Goal: Task Accomplishment & Management: Use online tool/utility

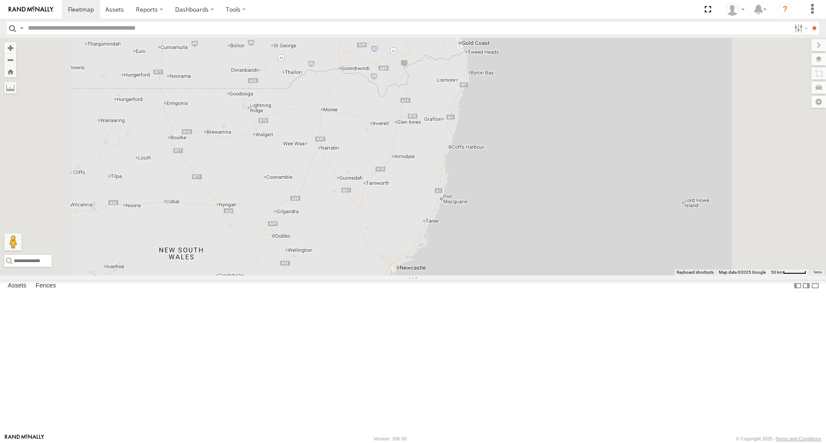
select select "**********"
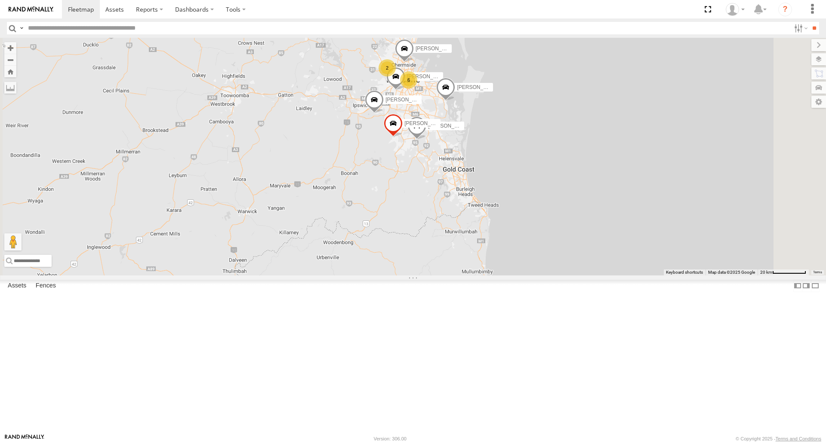
drag, startPoint x: 471, startPoint y: 146, endPoint x: 397, endPoint y: 232, distance: 112.8
click at [397, 232] on div "[PERSON_NAME] - 571IW2 [PERSON_NAME] - 360NA6 NSW [PERSON_NAME] B - Corolla [PE…" at bounding box center [413, 156] width 826 height 237
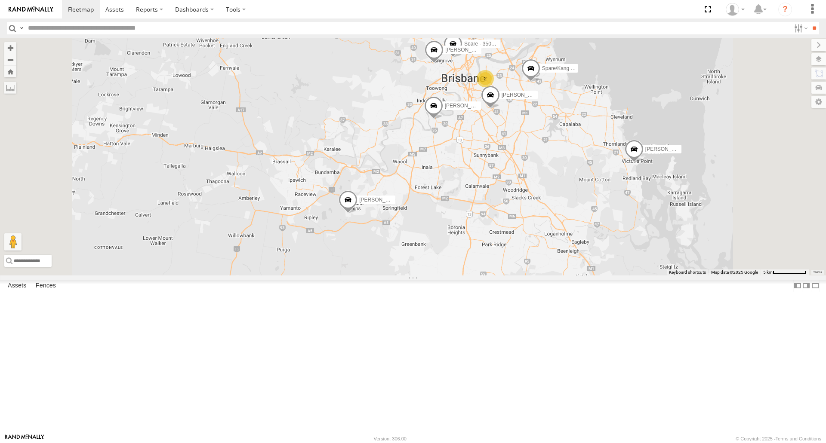
drag, startPoint x: 521, startPoint y: 129, endPoint x: 485, endPoint y: 155, distance: 44.0
click at [485, 155] on div "[PERSON_NAME] - 571IW2 [PERSON_NAME] - 360NA6 [GEOGRAPHIC_DATA] [PERSON_NAME] B…" at bounding box center [413, 156] width 826 height 237
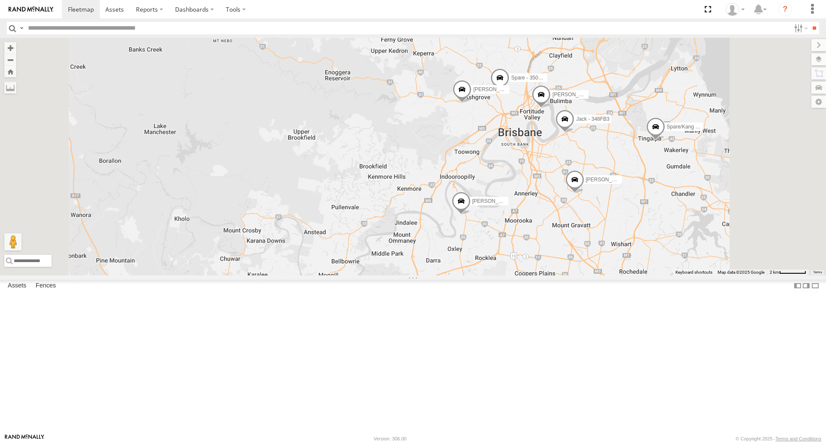
drag, startPoint x: 489, startPoint y: 146, endPoint x: 483, endPoint y: 156, distance: 11.6
click at [483, 156] on div "[PERSON_NAME] - 571IW2 [PERSON_NAME] - 360NA6 [GEOGRAPHIC_DATA] [PERSON_NAME] B…" at bounding box center [413, 156] width 826 height 237
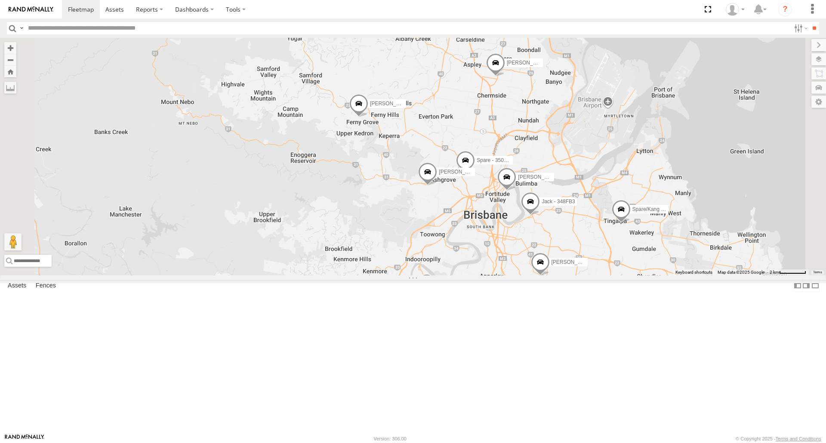
drag, startPoint x: 483, startPoint y: 156, endPoint x: 447, endPoint y: 242, distance: 93.1
click at [447, 242] on div "[PERSON_NAME] - 571IW2 [PERSON_NAME] - 360NA6 [GEOGRAPHIC_DATA] [PERSON_NAME] B…" at bounding box center [413, 156] width 826 height 237
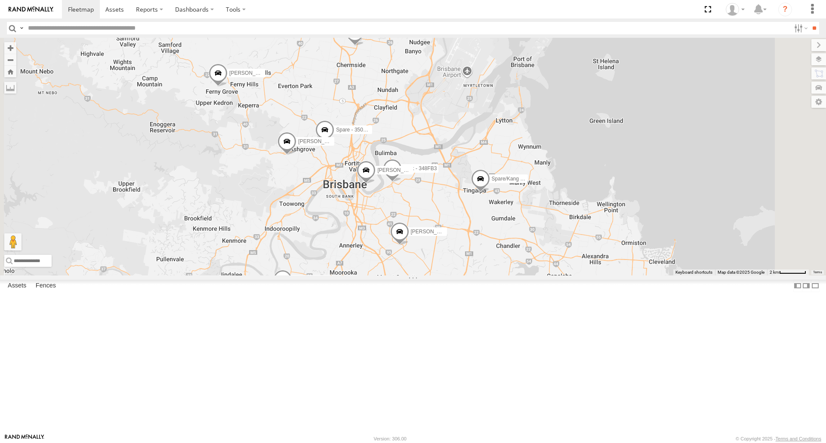
scroll to position [24, 0]
click at [0, 0] on div "Video" at bounding box center [0, 0] width 0 height 0
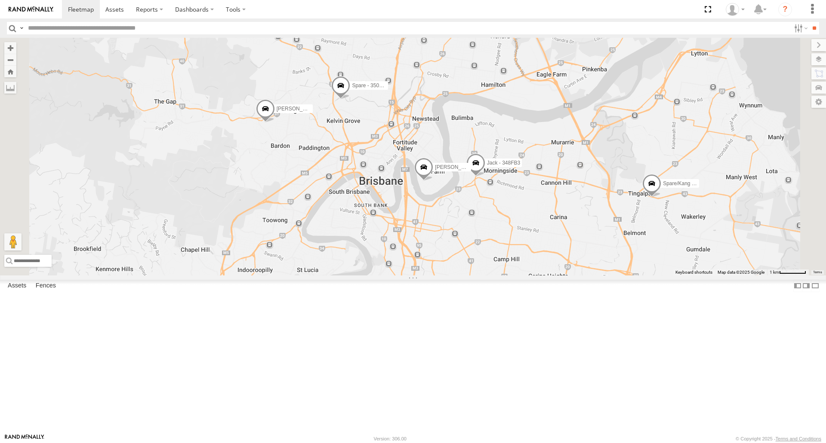
click at [350, 99] on span at bounding box center [340, 87] width 19 height 23
click at [352, 89] on label at bounding box center [343, 86] width 17 height 6
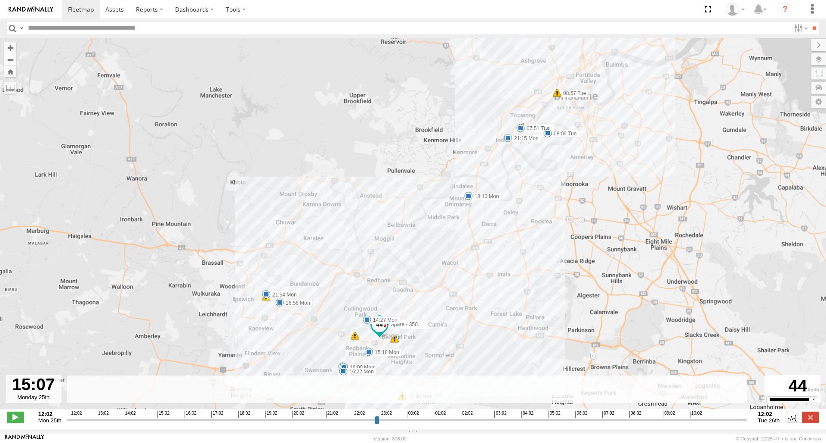
drag, startPoint x: 141, startPoint y: 423, endPoint x: 188, endPoint y: 381, distance: 62.4
click at [157, 424] on input "range" at bounding box center [406, 420] width 679 height 8
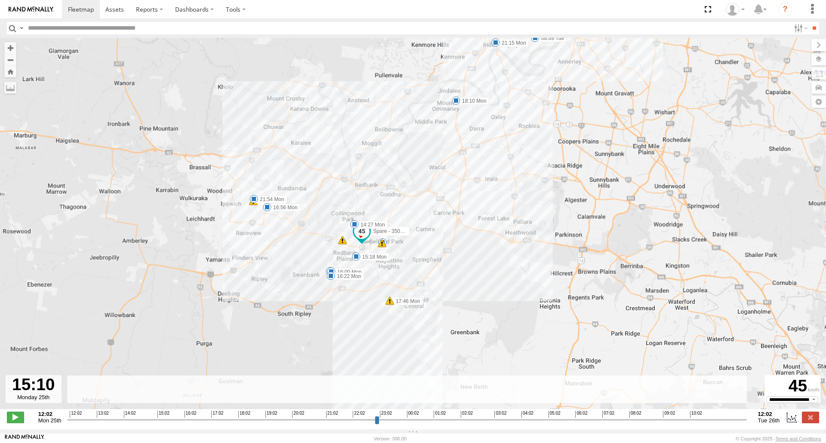
drag, startPoint x: 201, startPoint y: 314, endPoint x: 182, endPoint y: 244, distance: 72.1
click at [182, 244] on div "Spare - 350FB3 14:27 Mon 15:18 Mon 15:41 Mon 16:00 Mon 16:22 Mon 16:56 Mon 17:4…" at bounding box center [413, 228] width 826 height 381
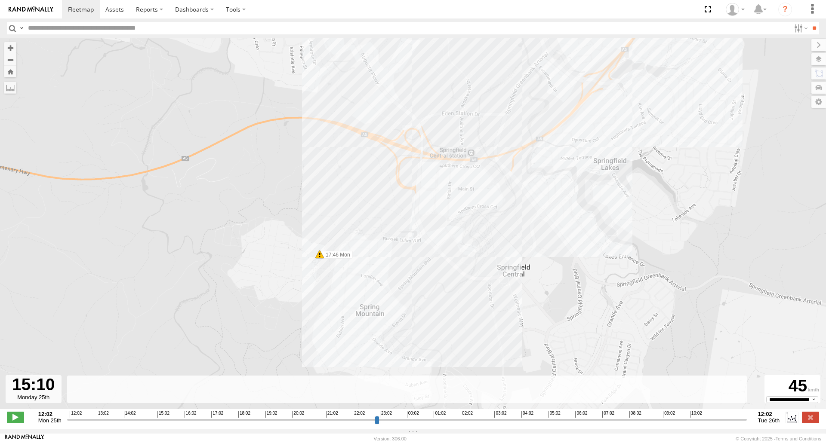
click at [332, 258] on label "17:46 Mon" at bounding box center [336, 255] width 33 height 8
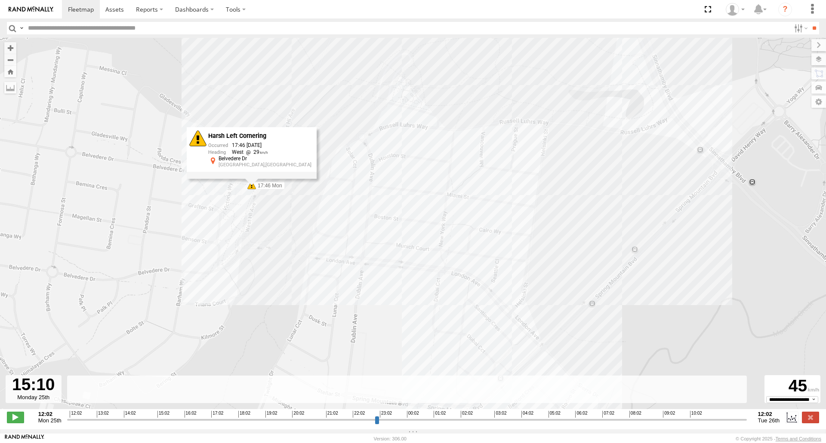
click at [221, 215] on div "Spare - 350FB3 14:27 Mon 15:18 Mon 15:41 Mon 16:00 Mon 16:22 Mon 16:56 Mon 17:4…" at bounding box center [413, 228] width 826 height 381
click at [255, 188] on span at bounding box center [251, 185] width 9 height 9
click at [818, 423] on label at bounding box center [810, 417] width 17 height 11
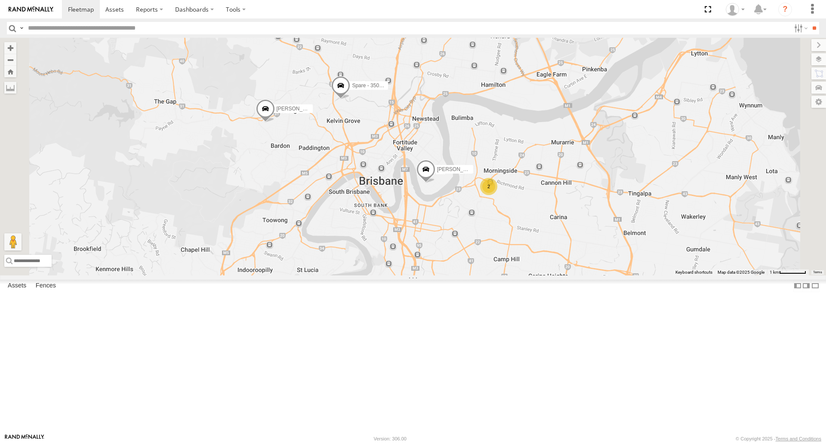
scroll to position [0, 0]
drag, startPoint x: 379, startPoint y: 320, endPoint x: 464, endPoint y: 123, distance: 214.2
click at [463, 127] on div "Spare - 350FB3 [PERSON_NAME]- 817BG4 [PERSON_NAME] - 349FB3 [PERSON_NAME] - 017…" at bounding box center [413, 156] width 826 height 237
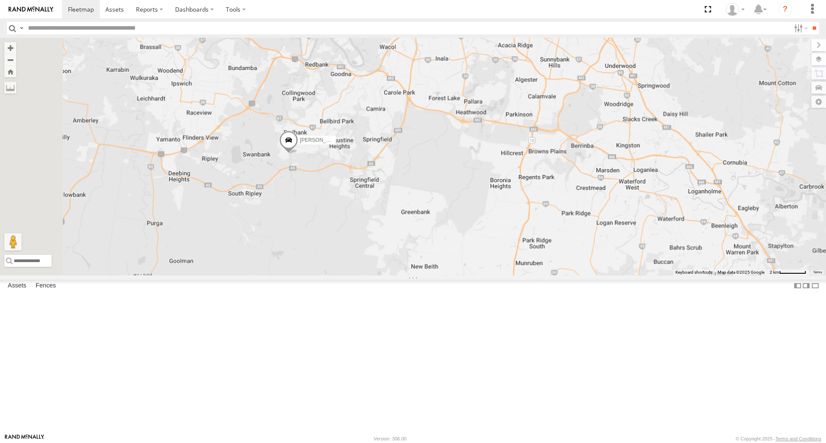
drag, startPoint x: 422, startPoint y: 196, endPoint x: 458, endPoint y: 240, distance: 56.5
click at [458, 240] on div "Spare - 350FB3 [PERSON_NAME]- 817BG4 [PERSON_NAME] - 349FB3 [PERSON_NAME] - 017…" at bounding box center [413, 156] width 826 height 237
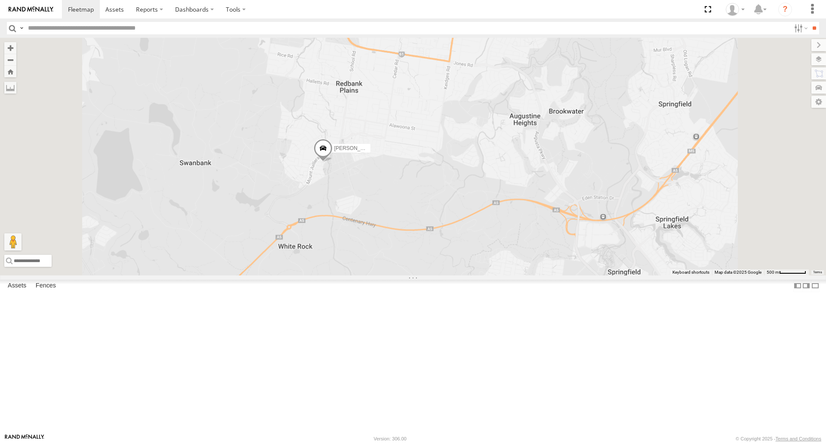
click at [332, 162] on span at bounding box center [323, 150] width 19 height 23
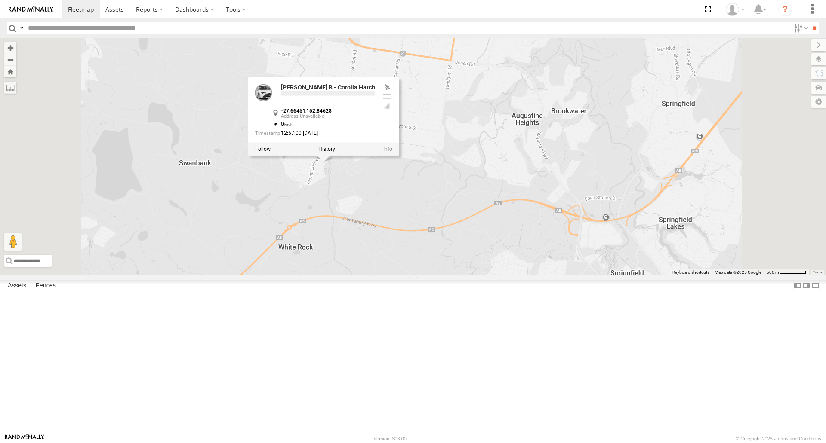
click at [399, 156] on div at bounding box center [323, 149] width 151 height 13
click at [335, 152] on label at bounding box center [326, 149] width 17 height 6
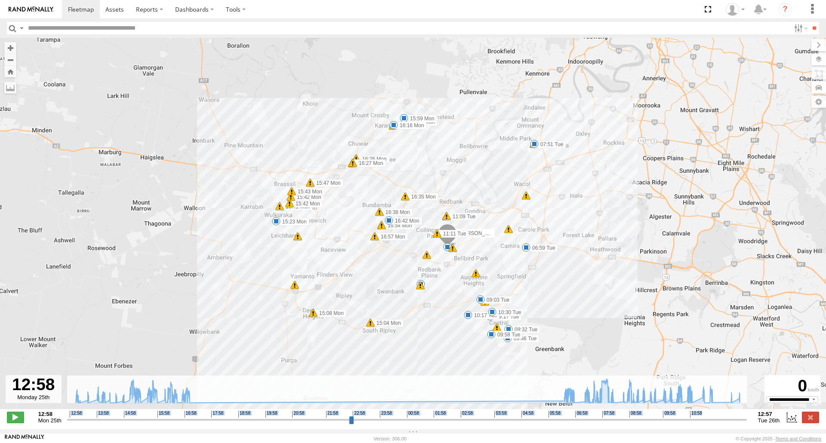
drag, startPoint x: 553, startPoint y: 430, endPoint x: 557, endPoint y: 426, distance: 4.9
click at [556, 426] on div "**********" at bounding box center [413, 418] width 826 height 18
drag, startPoint x: 559, startPoint y: 425, endPoint x: 736, endPoint y: 413, distance: 178.0
click at [736, 416] on input "range" at bounding box center [406, 420] width 679 height 8
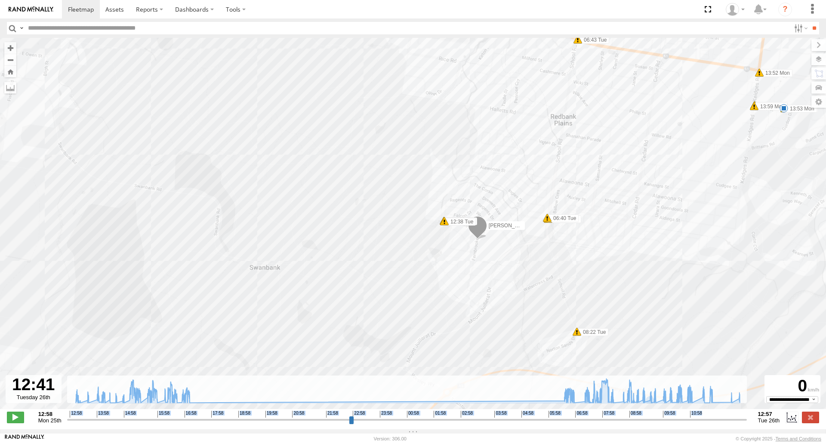
drag, startPoint x: 482, startPoint y: 287, endPoint x: 394, endPoint y: 311, distance: 91.7
click at [394, 311] on div "[PERSON_NAME] B - Corolla Hatch 15:04 Mon 15:08 Mon 15:23 Mon 15:41 Mon 15:42 M…" at bounding box center [413, 228] width 826 height 381
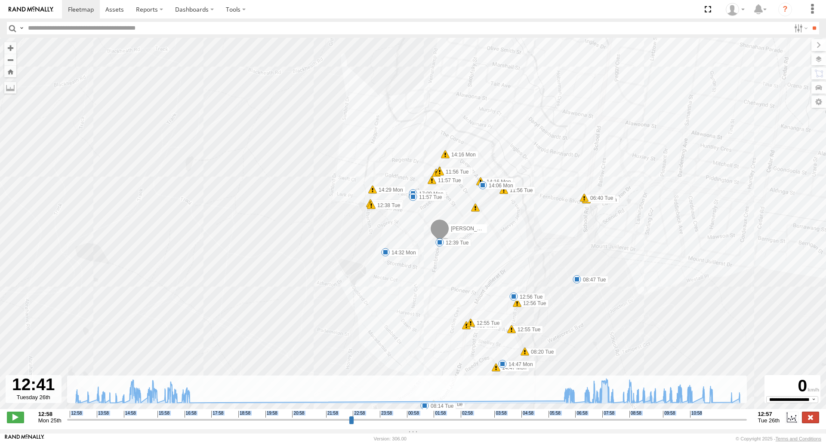
click at [814, 423] on label at bounding box center [810, 417] width 17 height 11
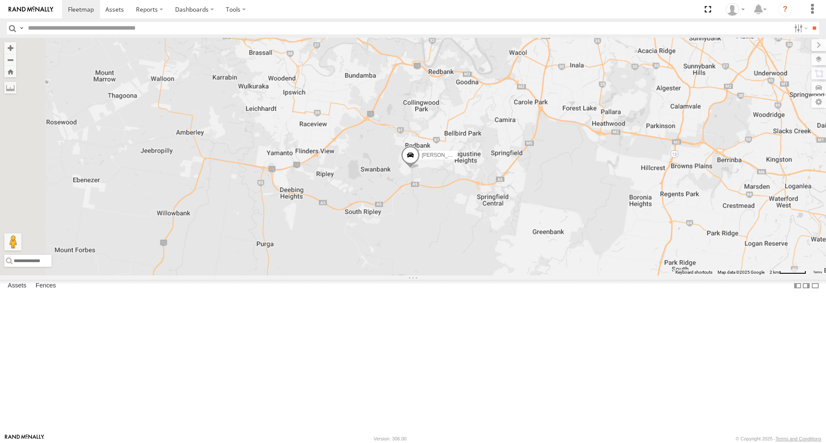
drag, startPoint x: 288, startPoint y: 223, endPoint x: 479, endPoint y: 246, distance: 191.8
click at [479, 245] on div "[PERSON_NAME] B - Corolla Hatch" at bounding box center [413, 156] width 826 height 237
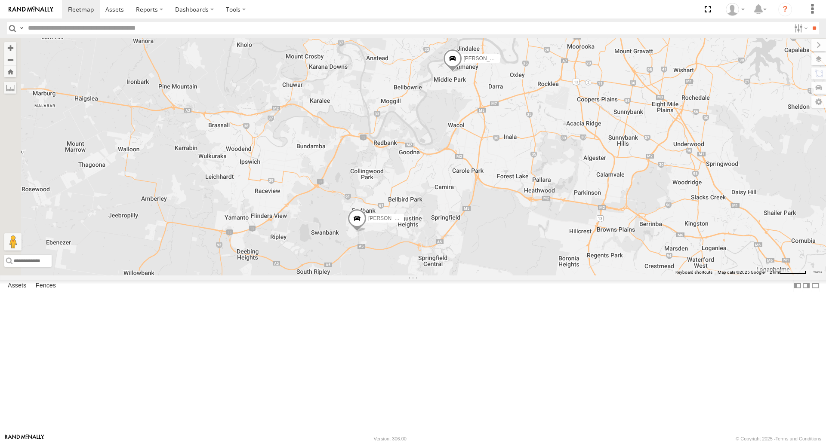
drag, startPoint x: 585, startPoint y: 216, endPoint x: 532, endPoint y: 282, distance: 84.1
click at [532, 275] on div "[PERSON_NAME] B - Corolla [PERSON_NAME] 019IP4 - Hilux [PERSON_NAME] [PERSON_NA…" at bounding box center [413, 156] width 826 height 237
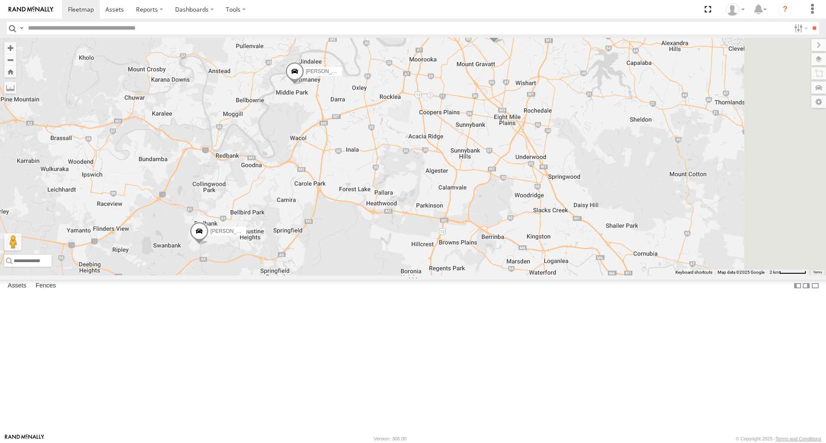
drag, startPoint x: 409, startPoint y: 247, endPoint x: 335, endPoint y: 245, distance: 74.0
click at [335, 245] on div "[PERSON_NAME] B - Corolla [PERSON_NAME] 019IP4 - Hilux [PERSON_NAME] [PERSON_NA…" at bounding box center [413, 156] width 826 height 237
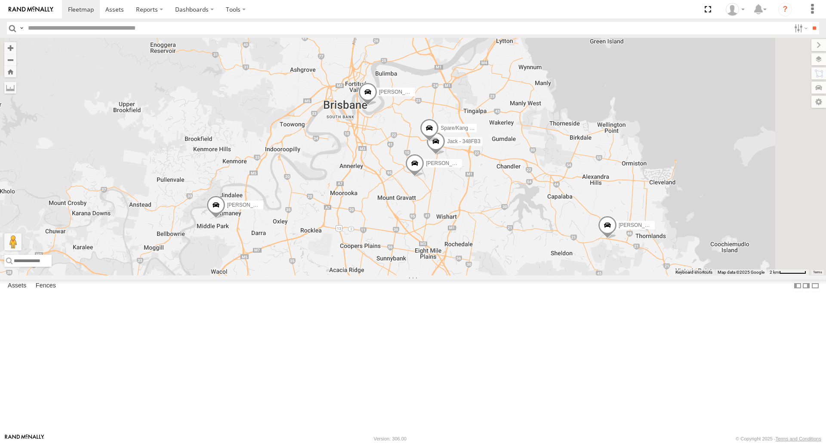
drag, startPoint x: 494, startPoint y: 93, endPoint x: 416, endPoint y: 204, distance: 135.9
click at [416, 204] on div "[PERSON_NAME] B - Corolla [PERSON_NAME] - 017IP4 [PERSON_NAME] 019IP4 - Hilux […" at bounding box center [413, 156] width 826 height 237
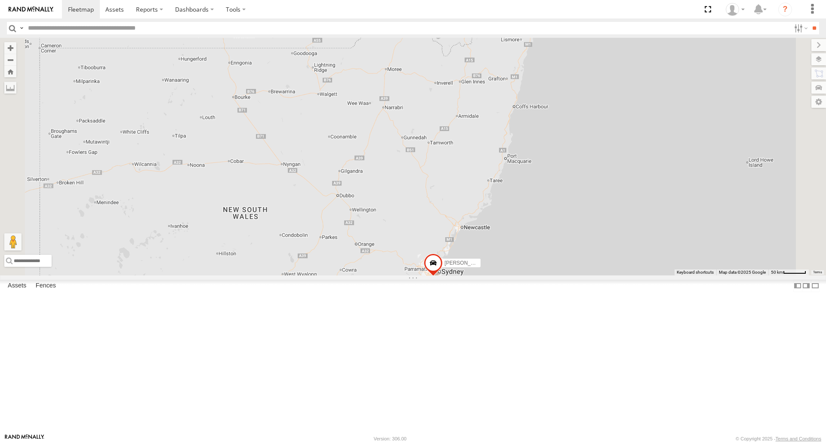
drag, startPoint x: 452, startPoint y: 305, endPoint x: 519, endPoint y: 267, distance: 76.7
click at [519, 267] on div "[PERSON_NAME] - 571IW2 [PERSON_NAME] - 360NA6 [GEOGRAPHIC_DATA] 8 4 2" at bounding box center [413, 156] width 826 height 237
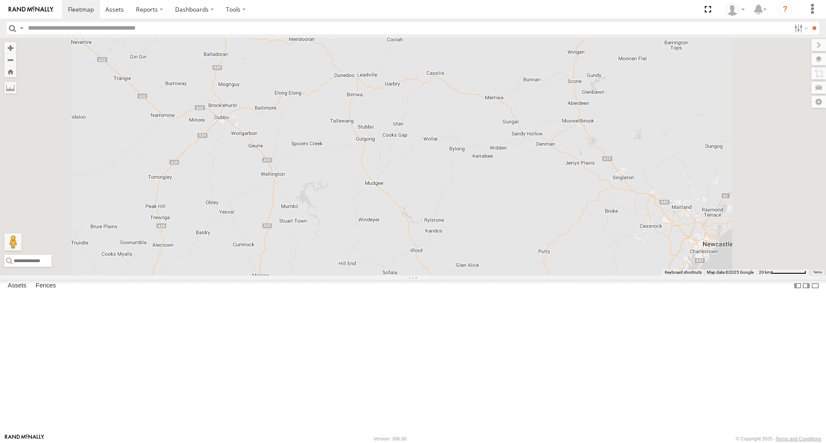
drag, startPoint x: 410, startPoint y: 250, endPoint x: 415, endPoint y: 251, distance: 4.4
click at [415, 251] on div "[PERSON_NAME] - 571IW2 [PERSON_NAME] - 360NA6 [GEOGRAPHIC_DATA]" at bounding box center [413, 156] width 826 height 237
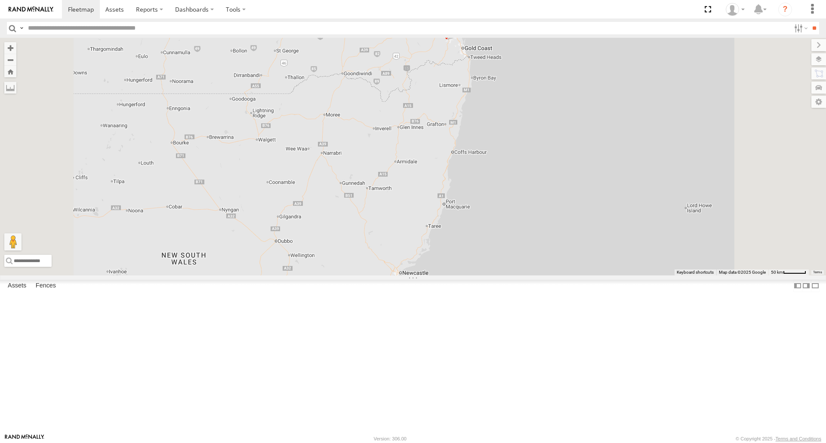
drag, startPoint x: 556, startPoint y: 211, endPoint x: 536, endPoint y: 323, distance: 114.1
click at [536, 275] on div "[PERSON_NAME] - 571IW2 [PERSON_NAME] B - Corolla [PERSON_NAME] - 347FB3 3 4 3 […" at bounding box center [413, 156] width 826 height 237
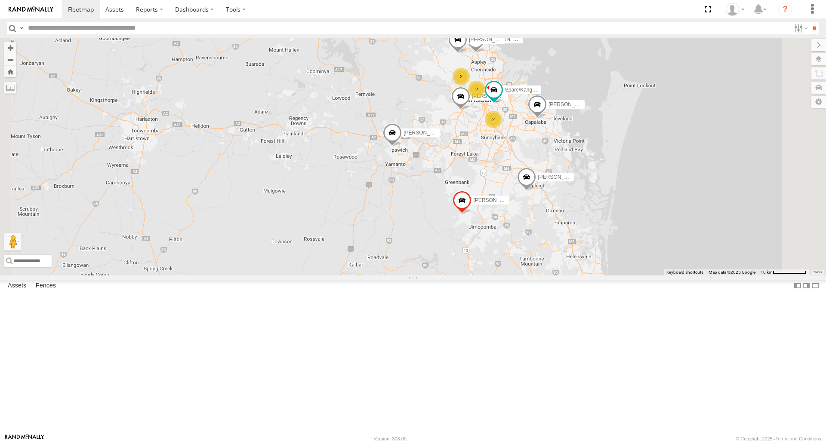
click at [402, 147] on span at bounding box center [392, 134] width 19 height 23
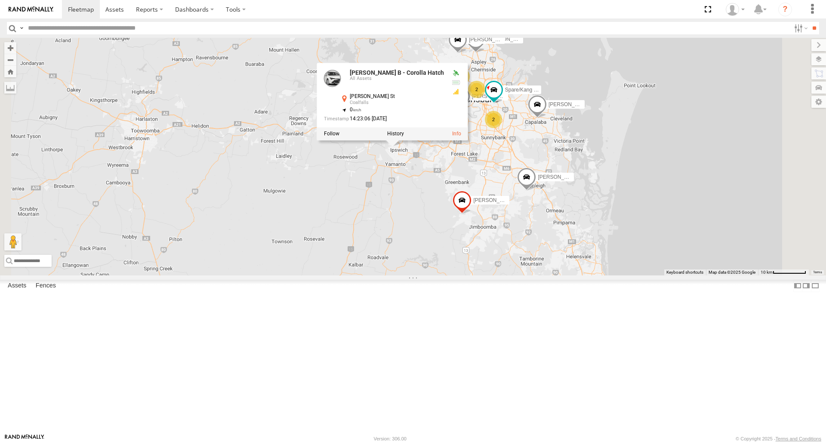
click at [404, 137] on label at bounding box center [395, 134] width 17 height 6
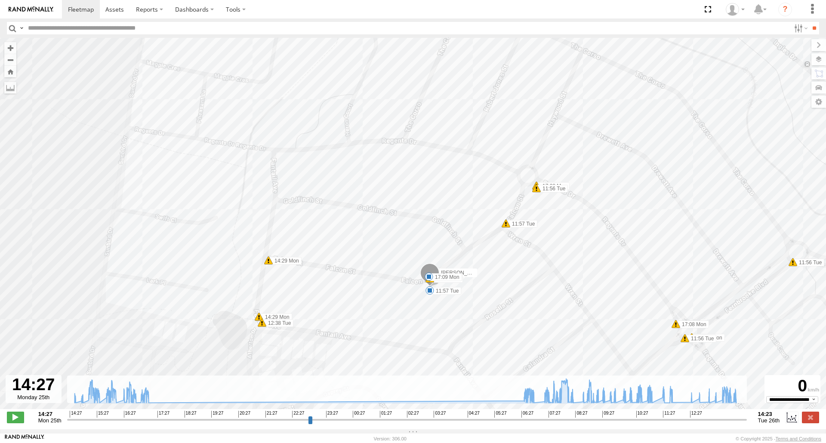
click at [432, 295] on span at bounding box center [429, 290] width 9 height 9
click at [462, 295] on div "[PERSON_NAME] - Corolla Hatch 15:23 Mon 15:59 Mon 16:16 Mon 07:51 Tue 14:03 Tue…" at bounding box center [413, 228] width 826 height 381
click at [432, 281] on span at bounding box center [428, 277] width 9 height 9
click at [426, 297] on div "[PERSON_NAME] - Corolla Hatch 15:23 Mon 15:59 Mon 16:16 Mon 07:51 Tue 14:03 Tue…" at bounding box center [413, 228] width 826 height 381
click at [429, 295] on span at bounding box center [429, 290] width 9 height 9
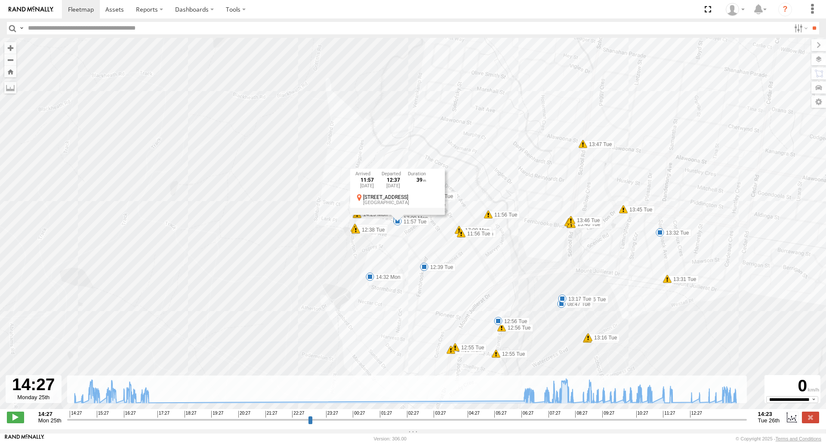
drag, startPoint x: 523, startPoint y: 327, endPoint x: 425, endPoint y: 244, distance: 128.2
click at [425, 244] on div "[PERSON_NAME] - Corolla Hatch 15:23 Mon 15:59 Mon 16:16 Mon 07:51 Tue 14:03 Tue…" at bounding box center [413, 228] width 826 height 381
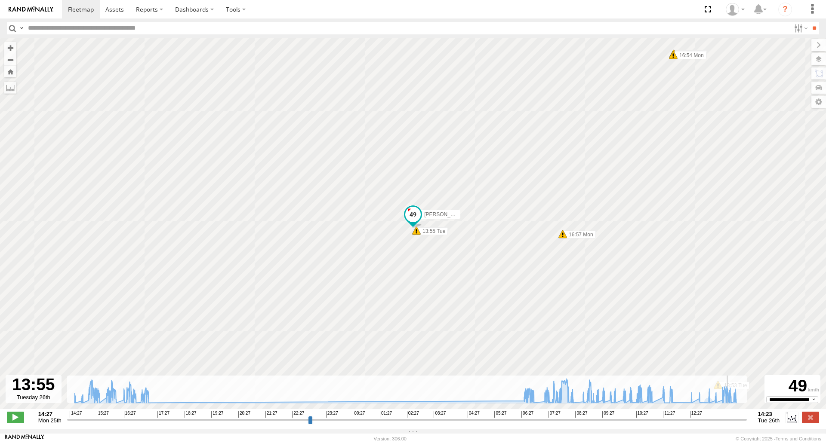
drag, startPoint x: 702, startPoint y: 426, endPoint x: 731, endPoint y: 424, distance: 28.4
type input "**********"
click at [731, 424] on input "range" at bounding box center [406, 420] width 679 height 8
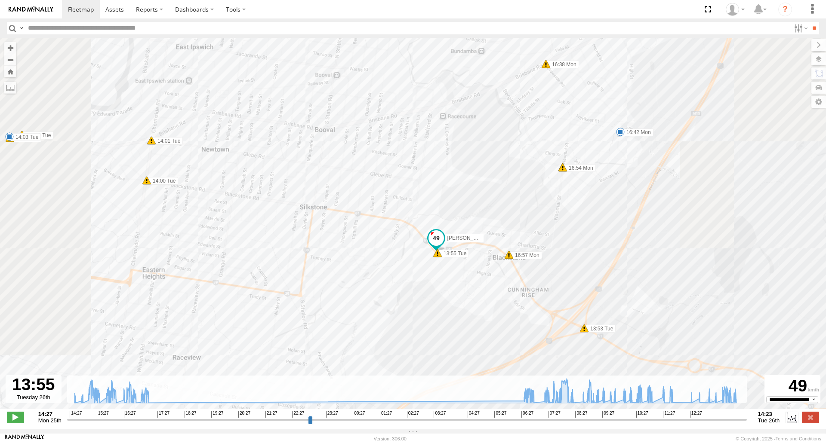
click at [490, 278] on div "[PERSON_NAME] - Corolla Hatch 15:23 Mon 15:59 Mon 16:16 Mon 07:51 Tue 14:03 Tue…" at bounding box center [413, 228] width 826 height 381
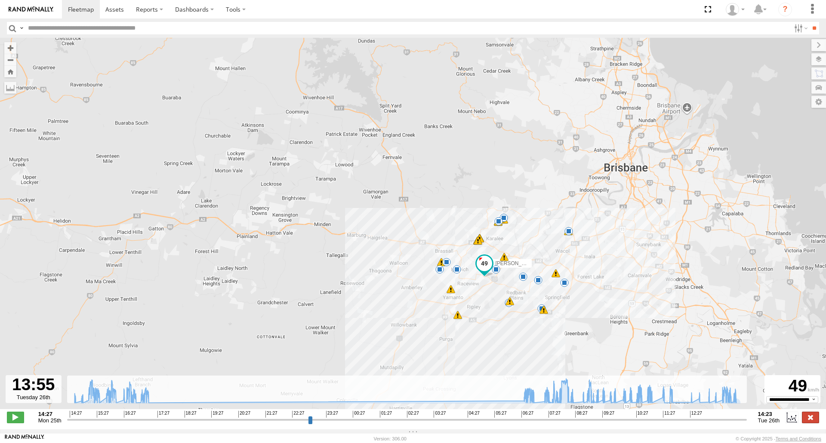
click at [806, 416] on label at bounding box center [810, 417] width 17 height 11
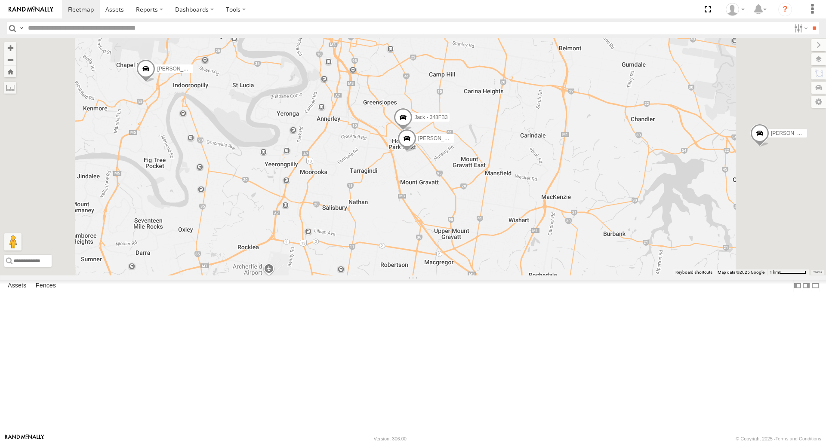
drag, startPoint x: 543, startPoint y: 166, endPoint x: 546, endPoint y: 209, distance: 42.7
click at [548, 214] on div "[PERSON_NAME] B - Corolla [PERSON_NAME] - 347FB3 [PERSON_NAME] - 364JK9 [PERSON…" at bounding box center [413, 156] width 826 height 237
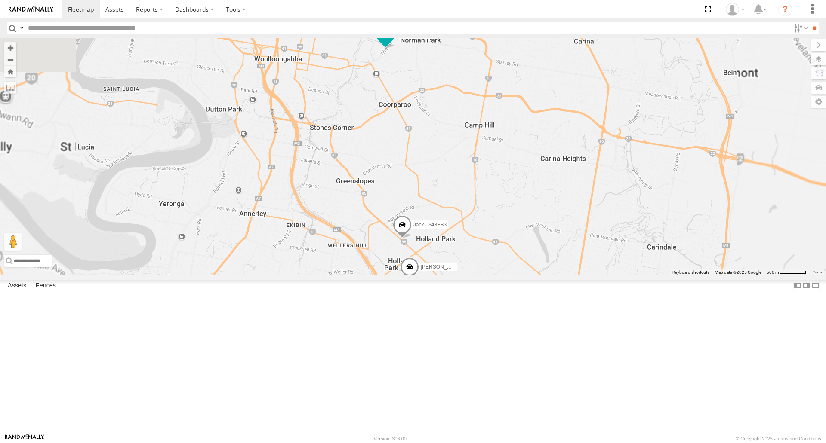
click at [393, 43] on span at bounding box center [385, 35] width 15 height 15
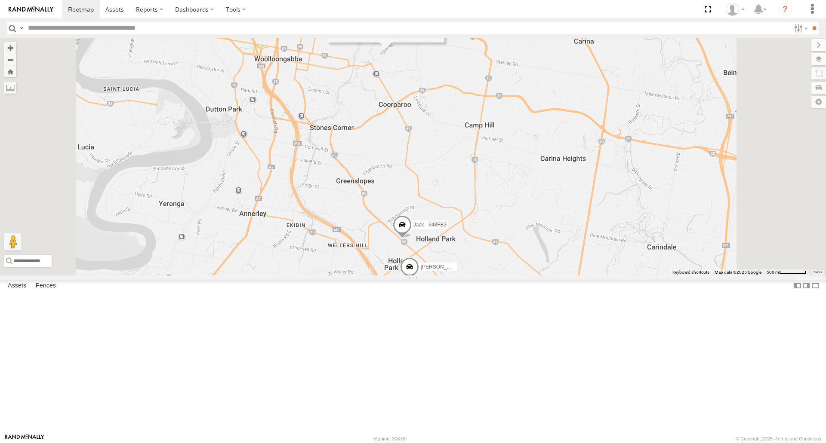
click at [500, 234] on div "[PERSON_NAME] - Corolla [PERSON_NAME] - 347FB3 [PERSON_NAME] - 364JK9 [PERSON_N…" at bounding box center [413, 156] width 826 height 237
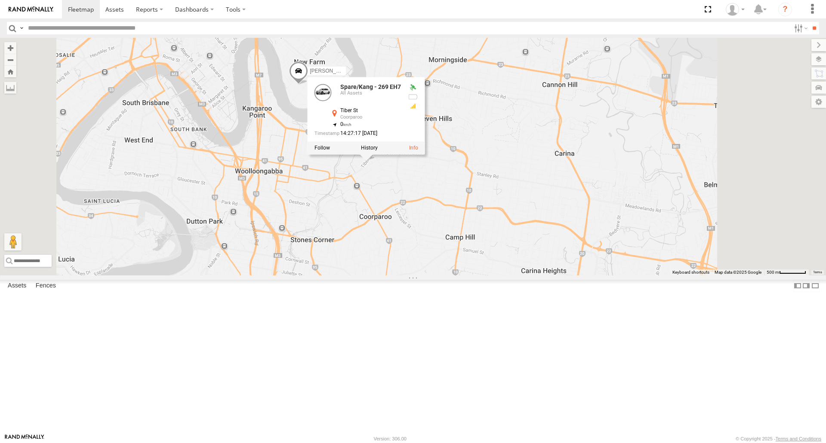
drag, startPoint x: 490, startPoint y: 291, endPoint x: 481, endPoint y: 321, distance: 31.8
click at [481, 275] on div "[PERSON_NAME] - Corolla [PERSON_NAME] - 347FB3 [PERSON_NAME] - 364JK9 [PERSON_N…" at bounding box center [413, 156] width 826 height 237
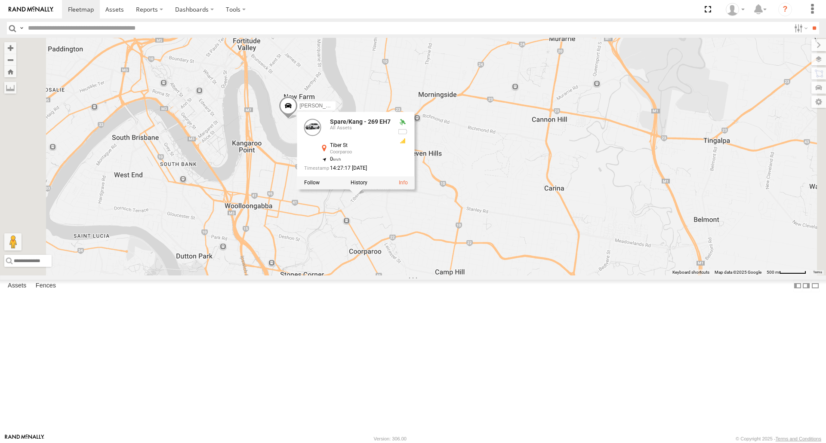
click at [551, 275] on div "[PERSON_NAME] - Corolla [PERSON_NAME] - 347FB3 [PERSON_NAME] - 364JK9 [PERSON_N…" at bounding box center [413, 156] width 826 height 237
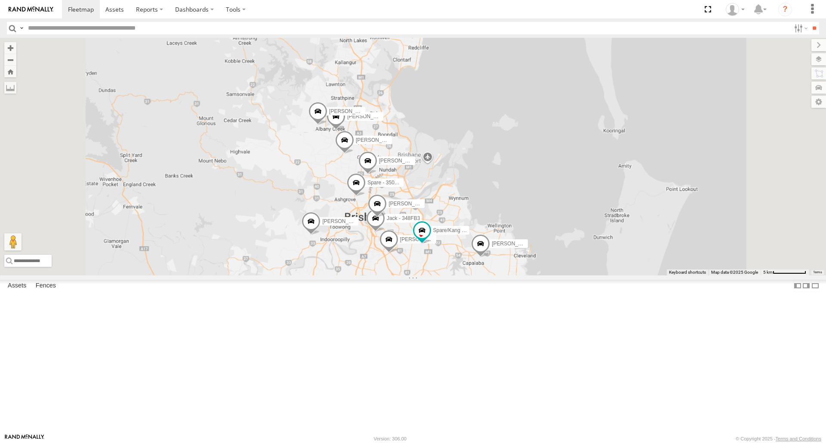
drag, startPoint x: 415, startPoint y: 302, endPoint x: 408, endPoint y: 209, distance: 92.8
click at [408, 211] on div "[PERSON_NAME] - 364JK9 [PERSON_NAME] - 063 EB2 [PERSON_NAME] - Corolla [PERSON_…" at bounding box center [413, 156] width 826 height 237
